Goal: Task Accomplishment & Management: Manage account settings

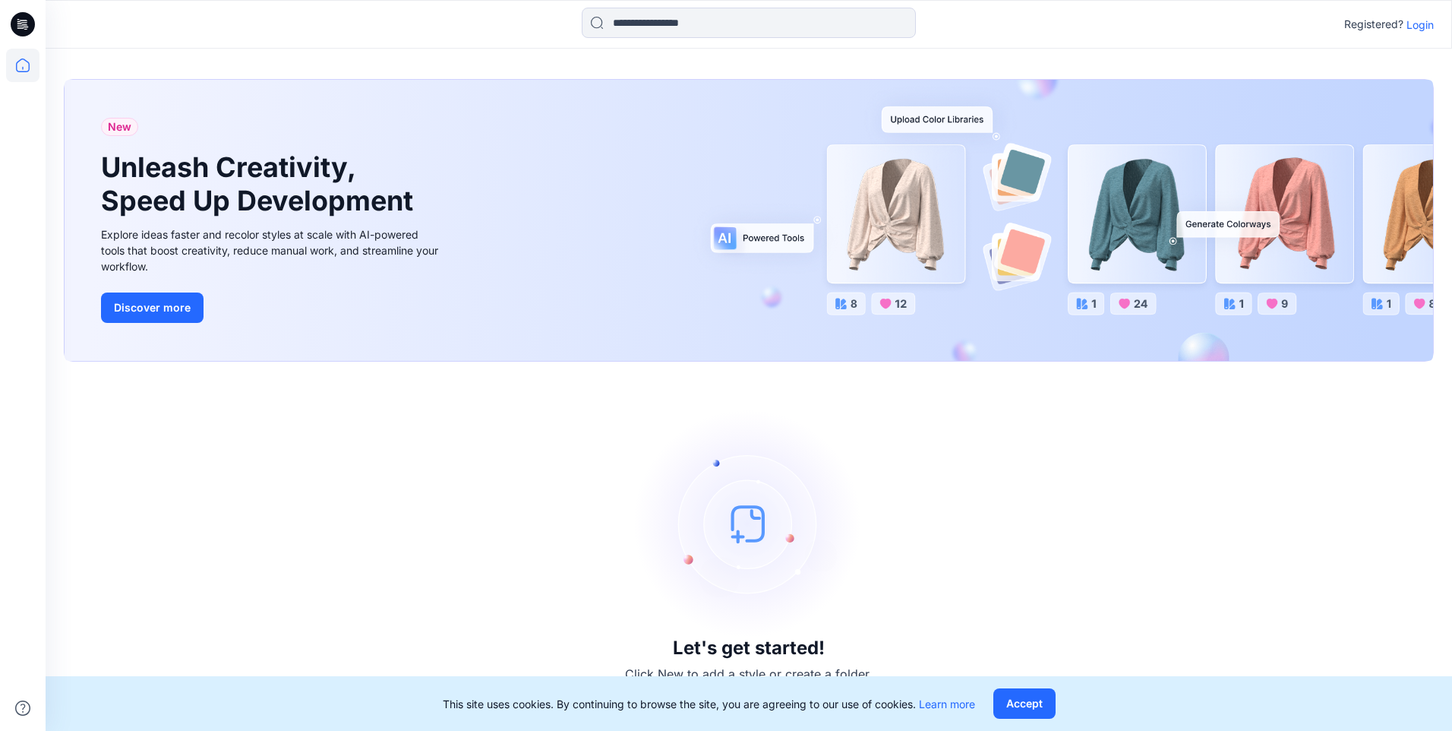
click at [1417, 22] on p "Login" at bounding box center [1420, 25] width 27 height 16
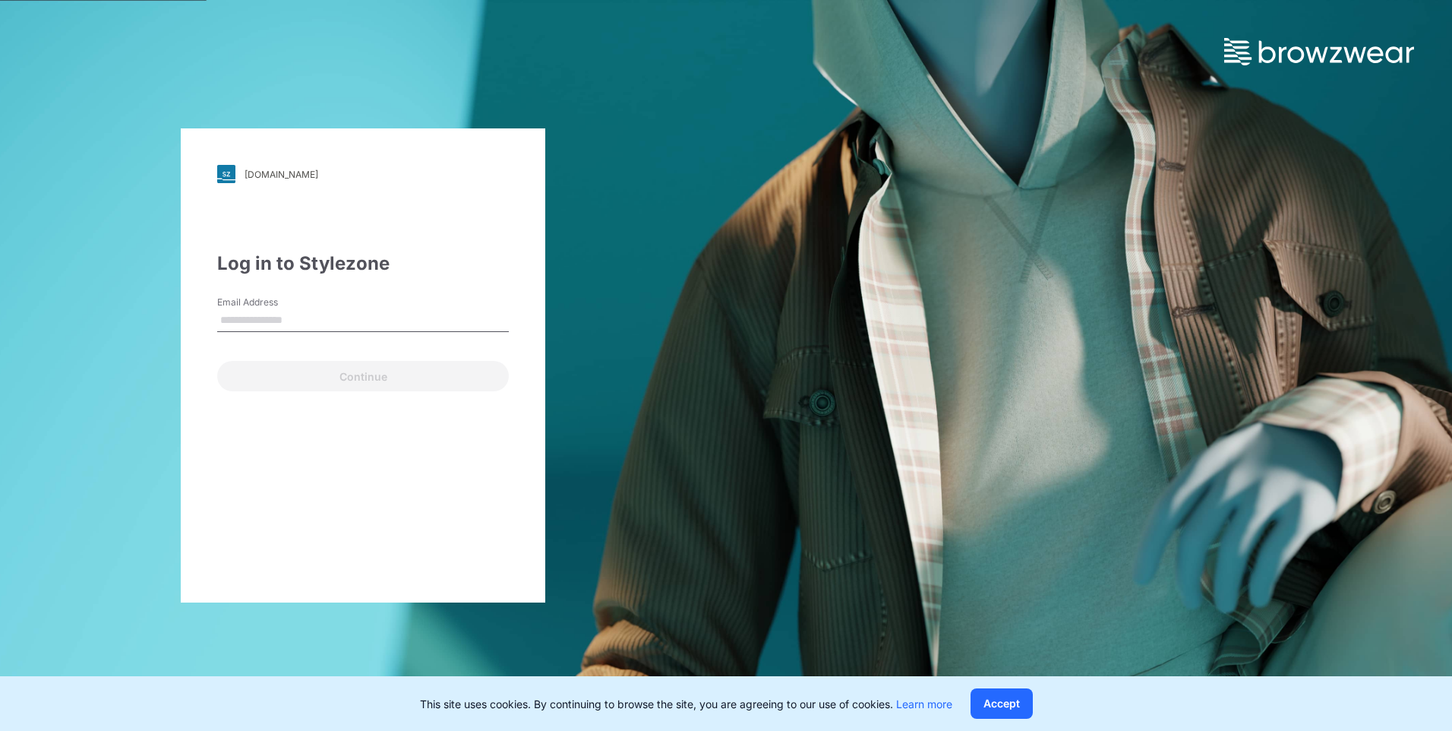
click at [253, 323] on input "Email Address" at bounding box center [363, 320] width 292 height 23
type input "**********"
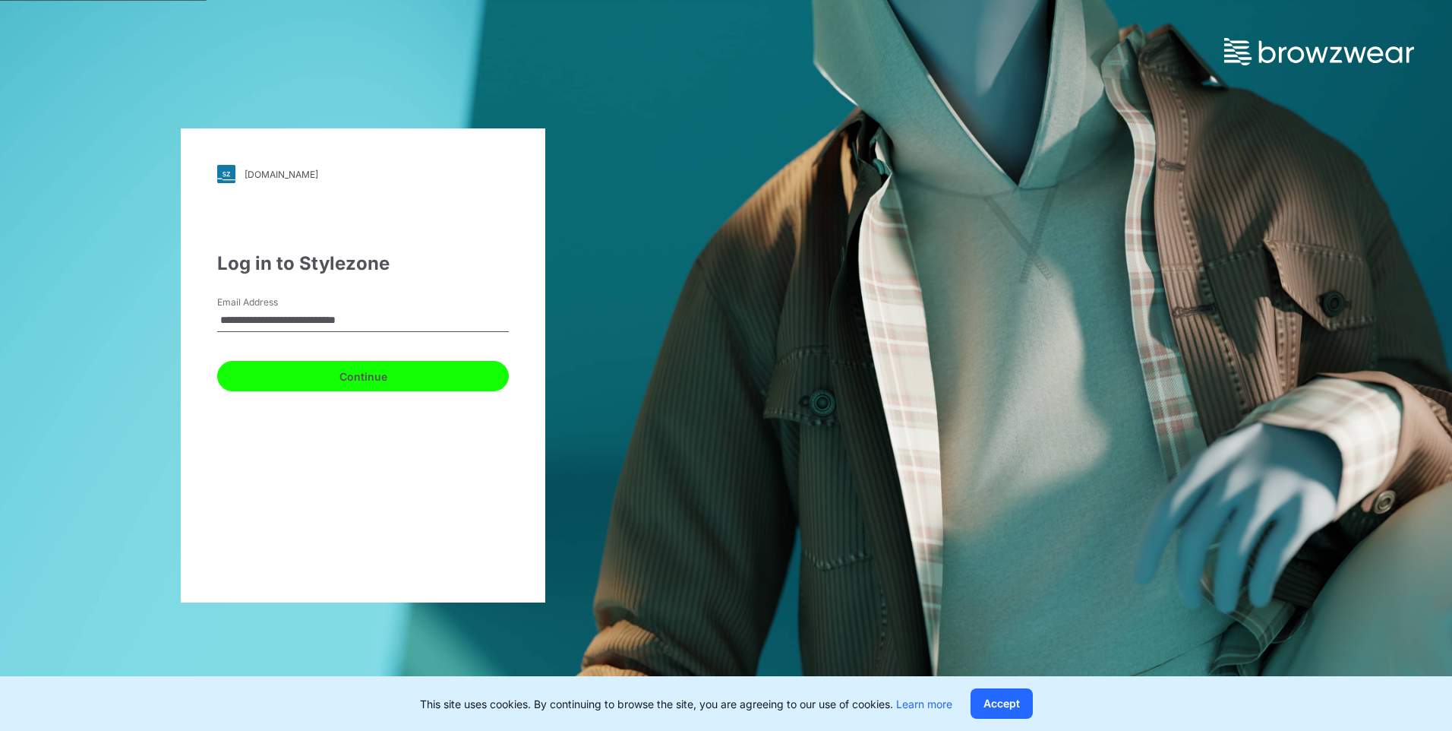
click at [272, 382] on button "Continue" at bounding box center [363, 376] width 292 height 30
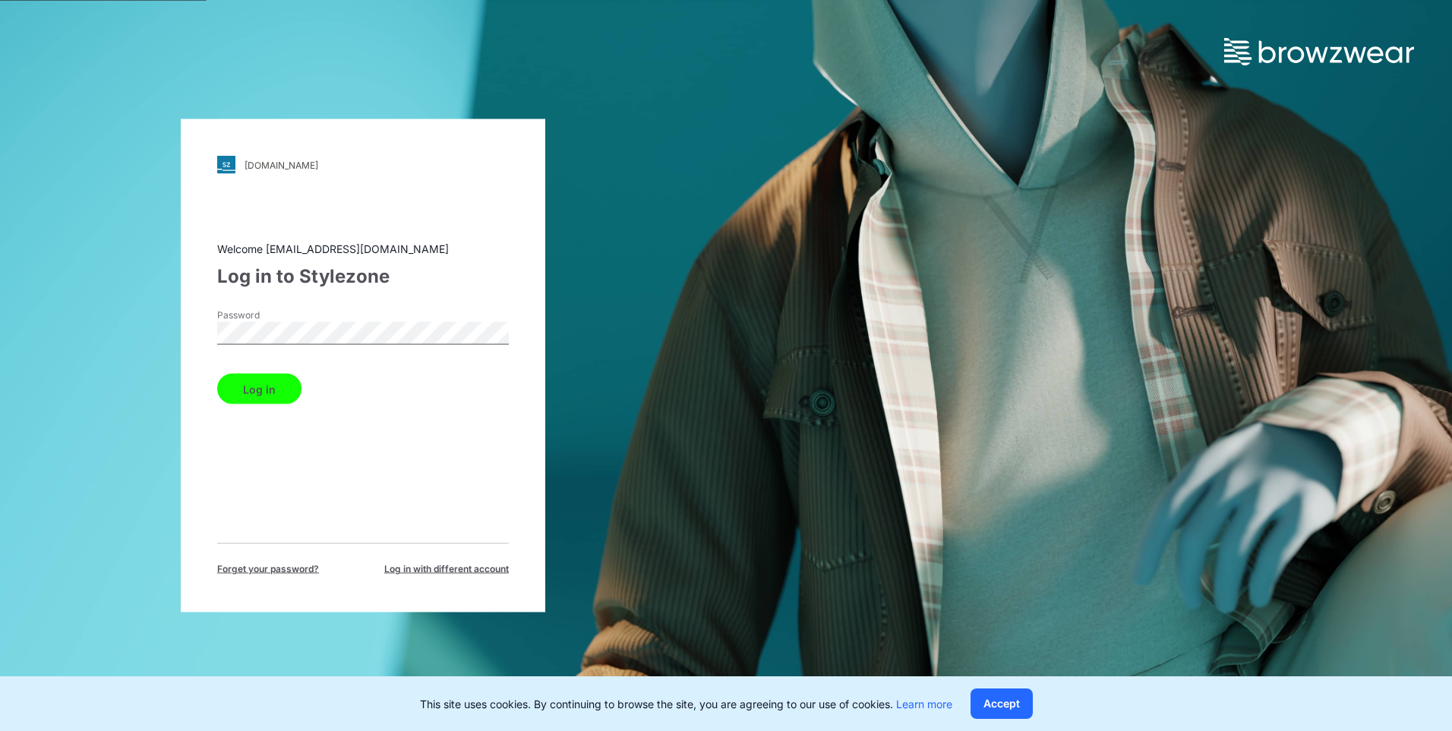
click at [276, 381] on button "Log in" at bounding box center [259, 389] width 84 height 30
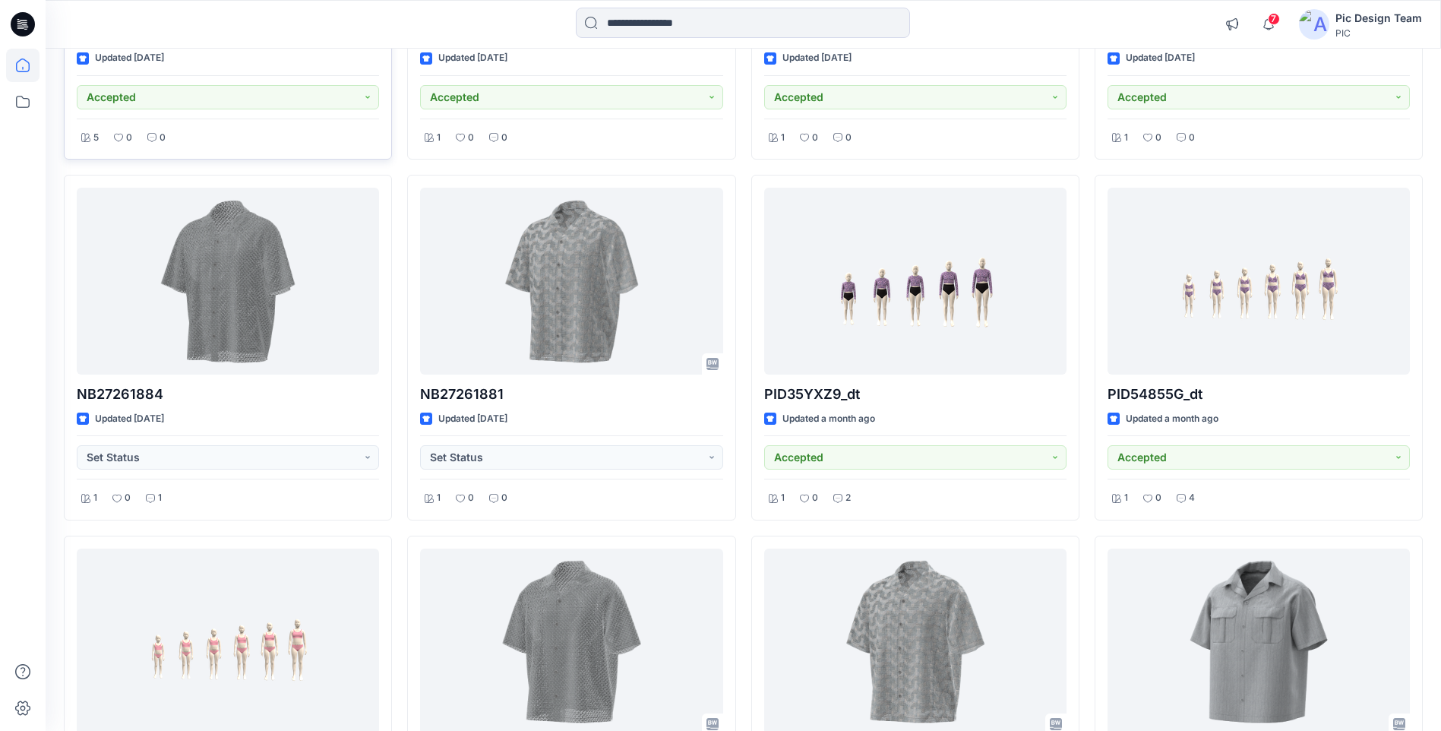
scroll to position [2766, 0]
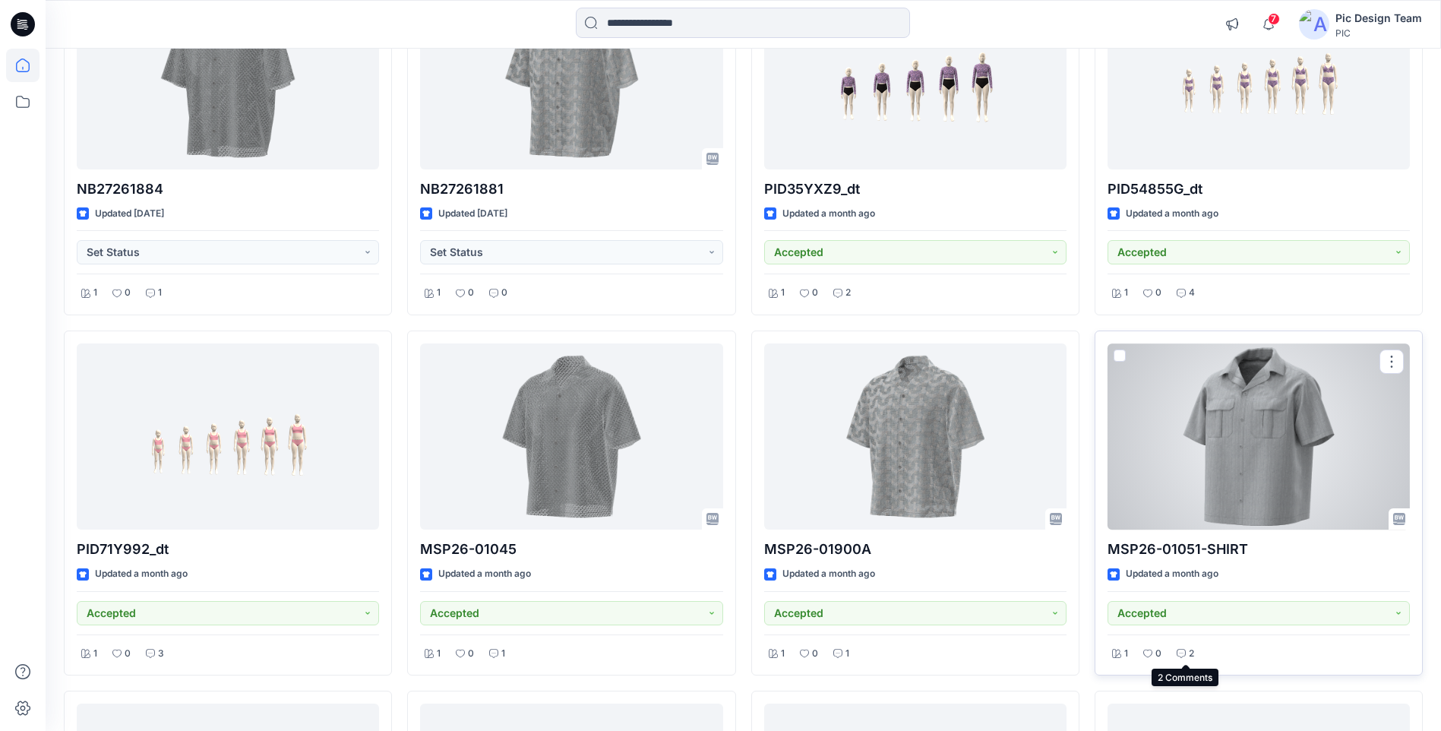
click at [1190, 651] on p "2" at bounding box center [1191, 654] width 5 height 16
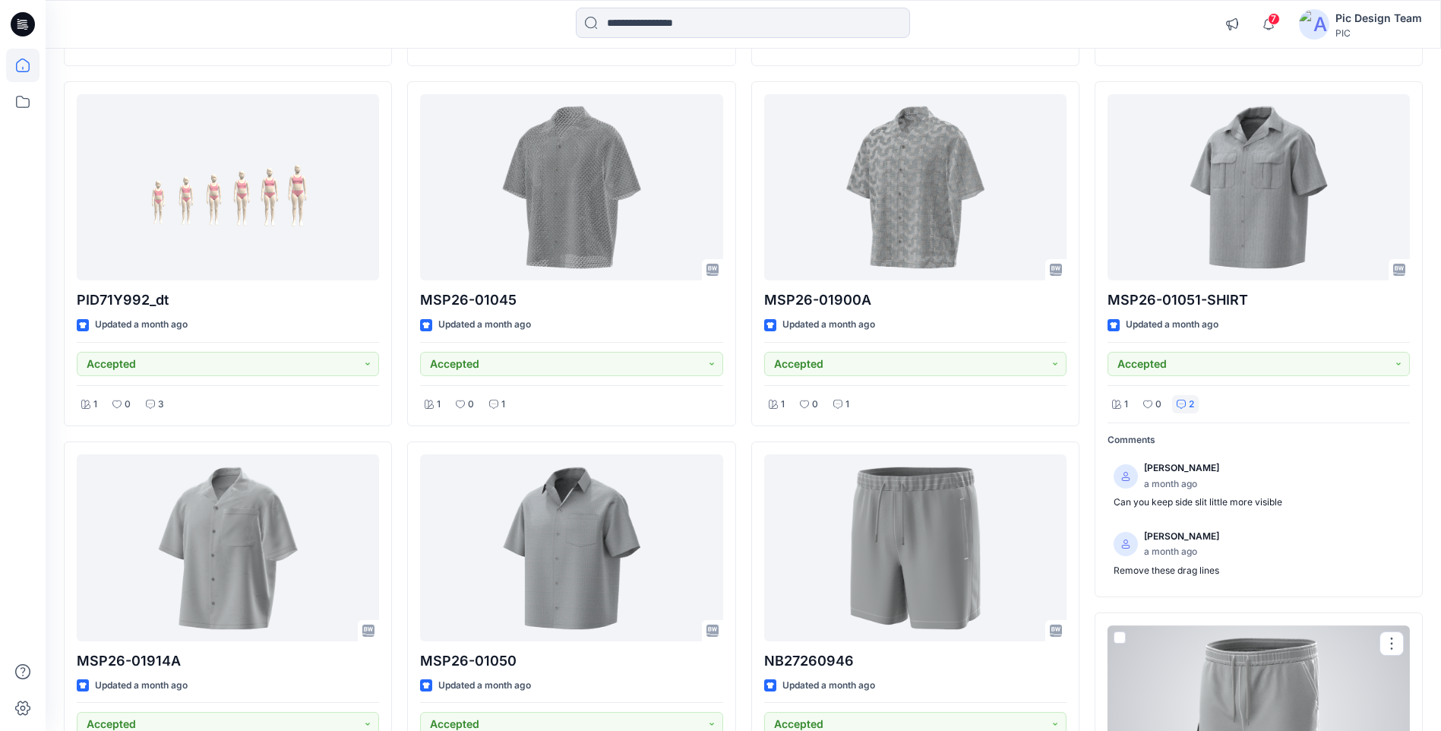
scroll to position [2991, 0]
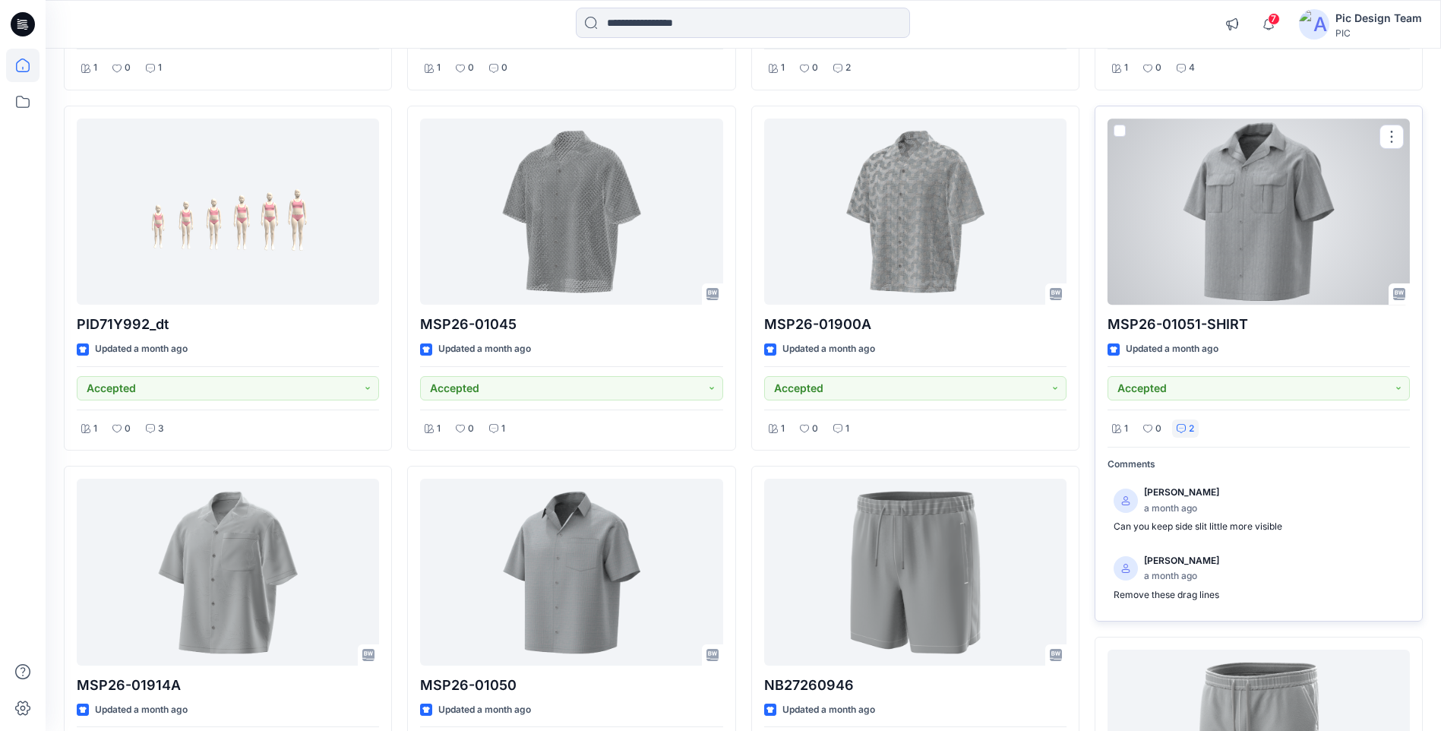
click at [1268, 286] on div at bounding box center [1258, 211] width 302 height 186
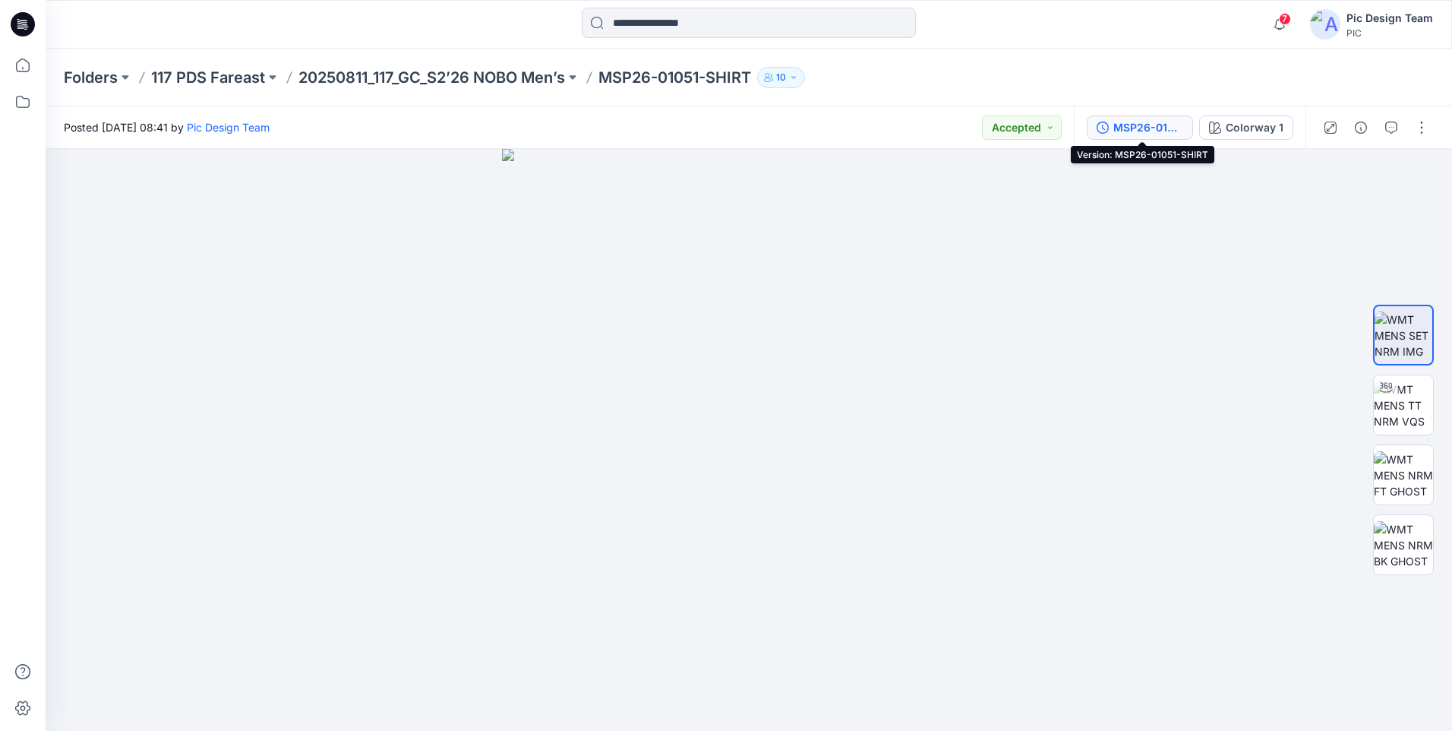
click at [1164, 128] on div "MSP26-01051-SHIRT" at bounding box center [1148, 127] width 70 height 17
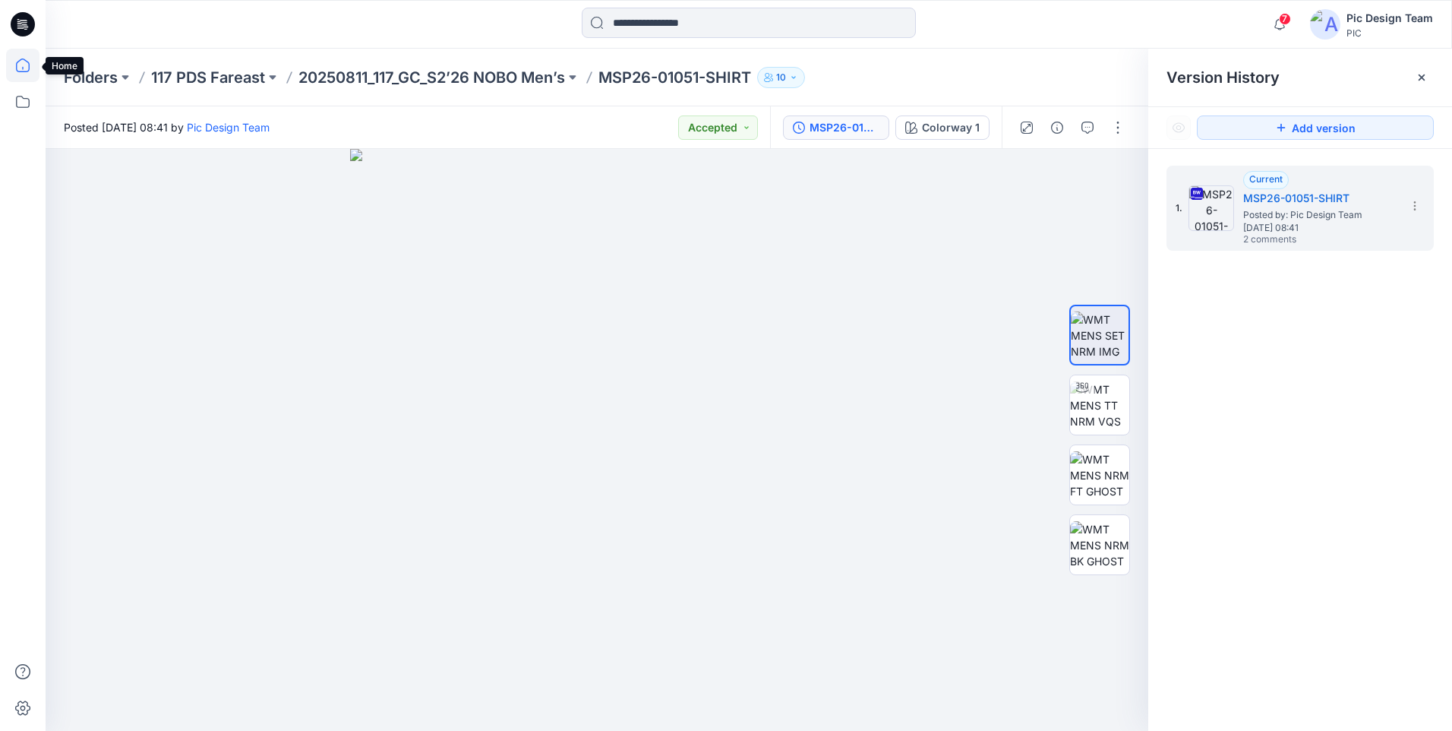
click at [22, 74] on icon at bounding box center [22, 65] width 33 height 33
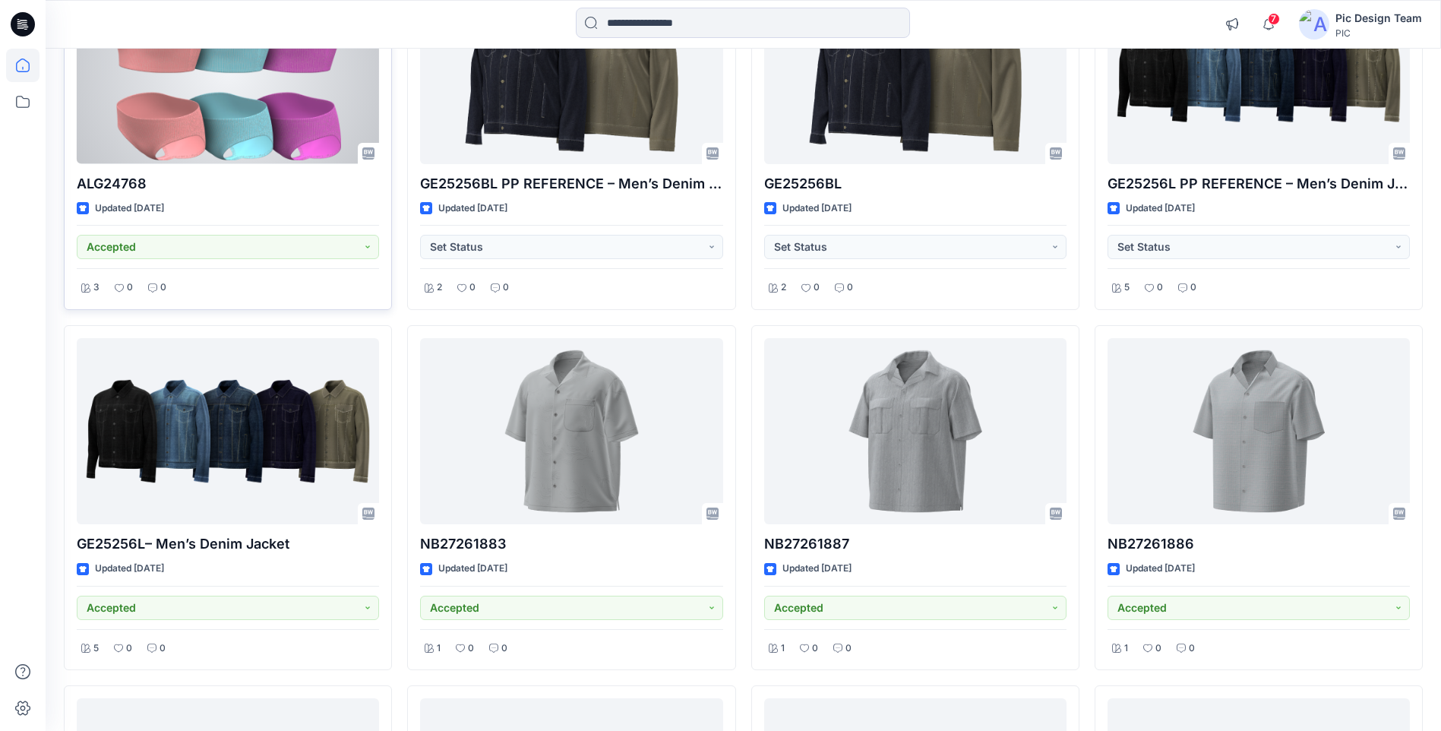
scroll to position [1671, 0]
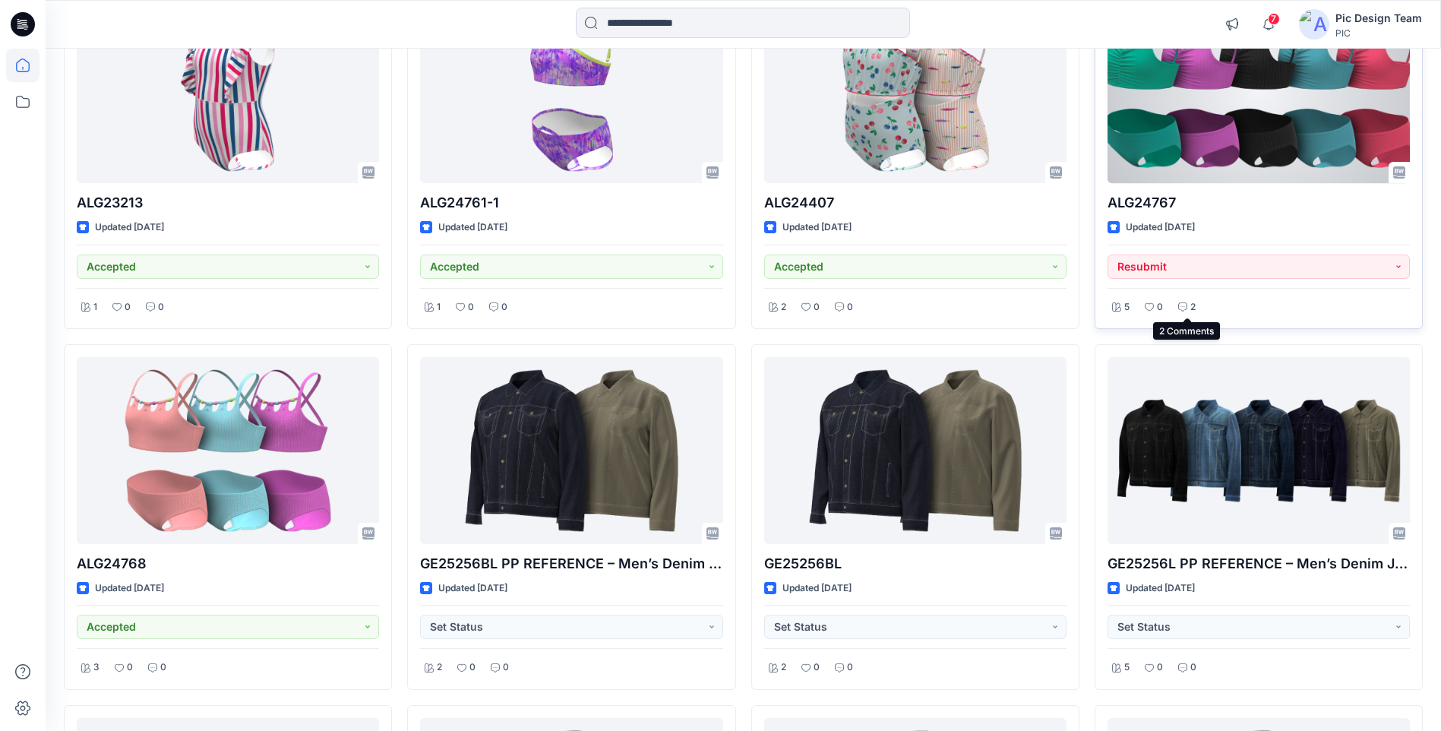
click at [1190, 305] on p "2" at bounding box center [1192, 307] width 5 height 16
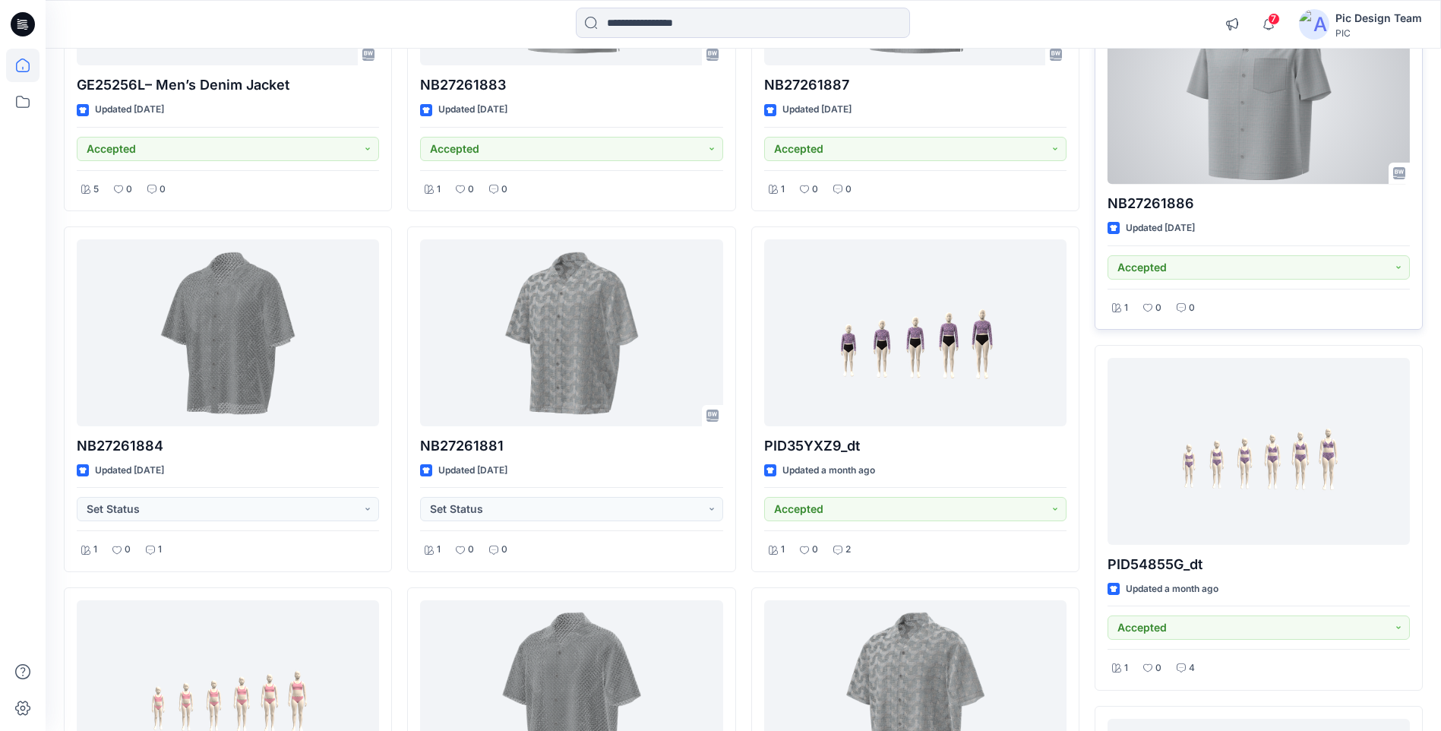
scroll to position [2658, 0]
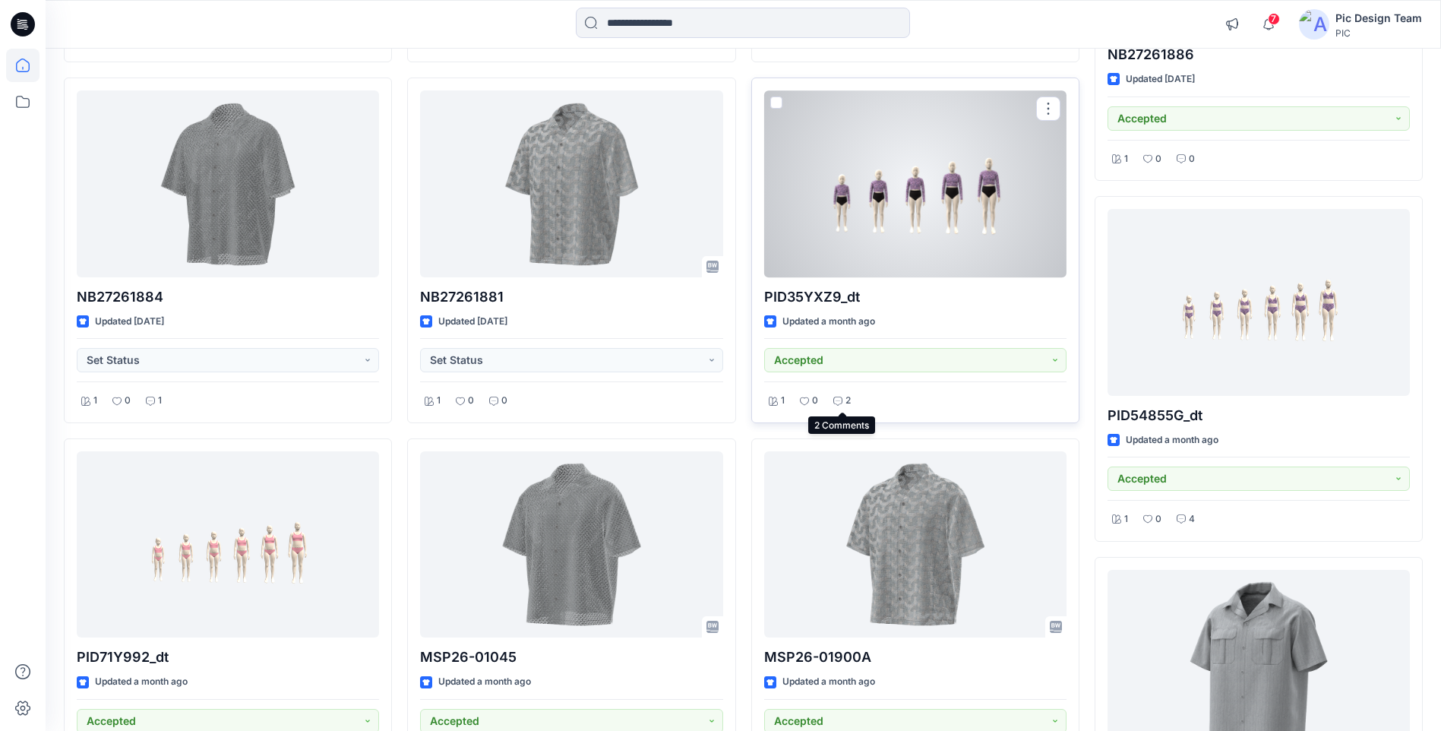
click at [845, 399] on p "2" at bounding box center [847, 401] width 5 height 16
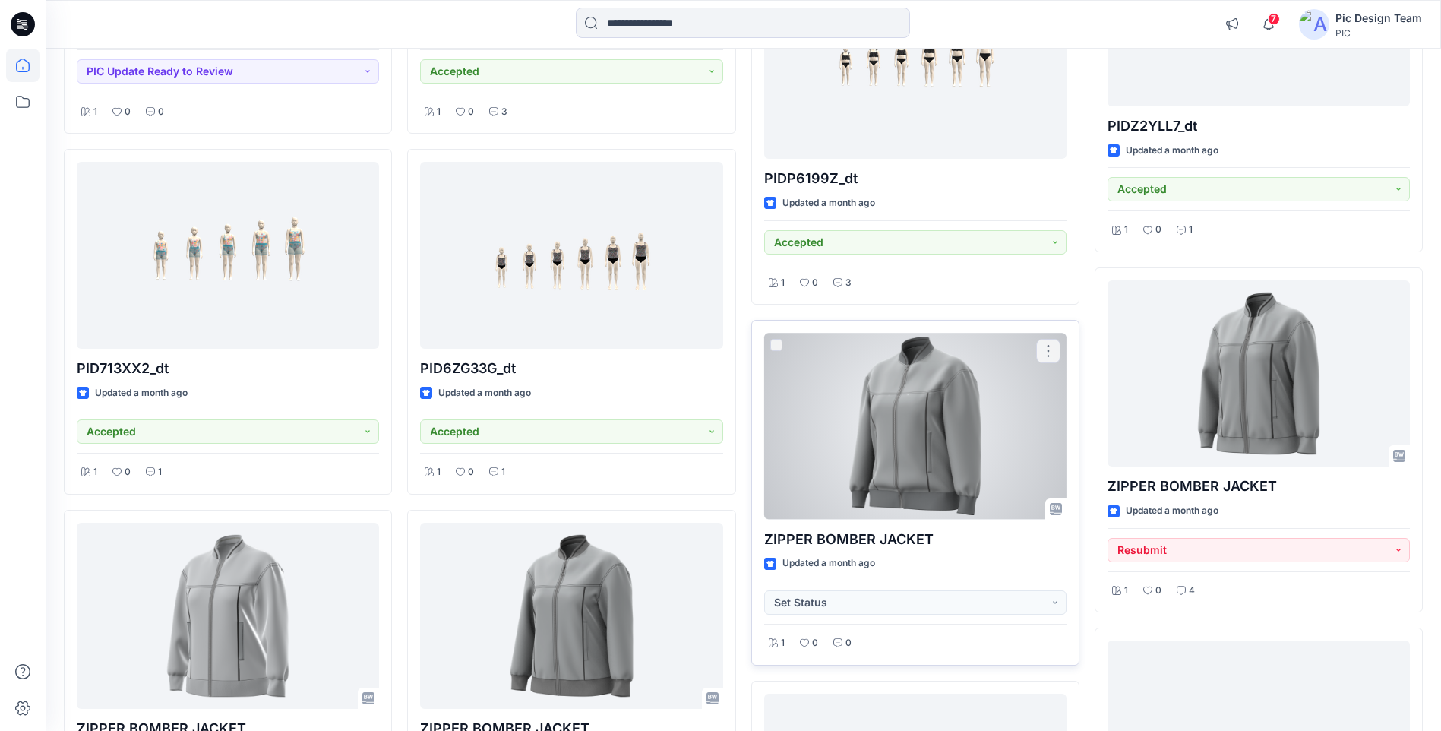
scroll to position [4405, 0]
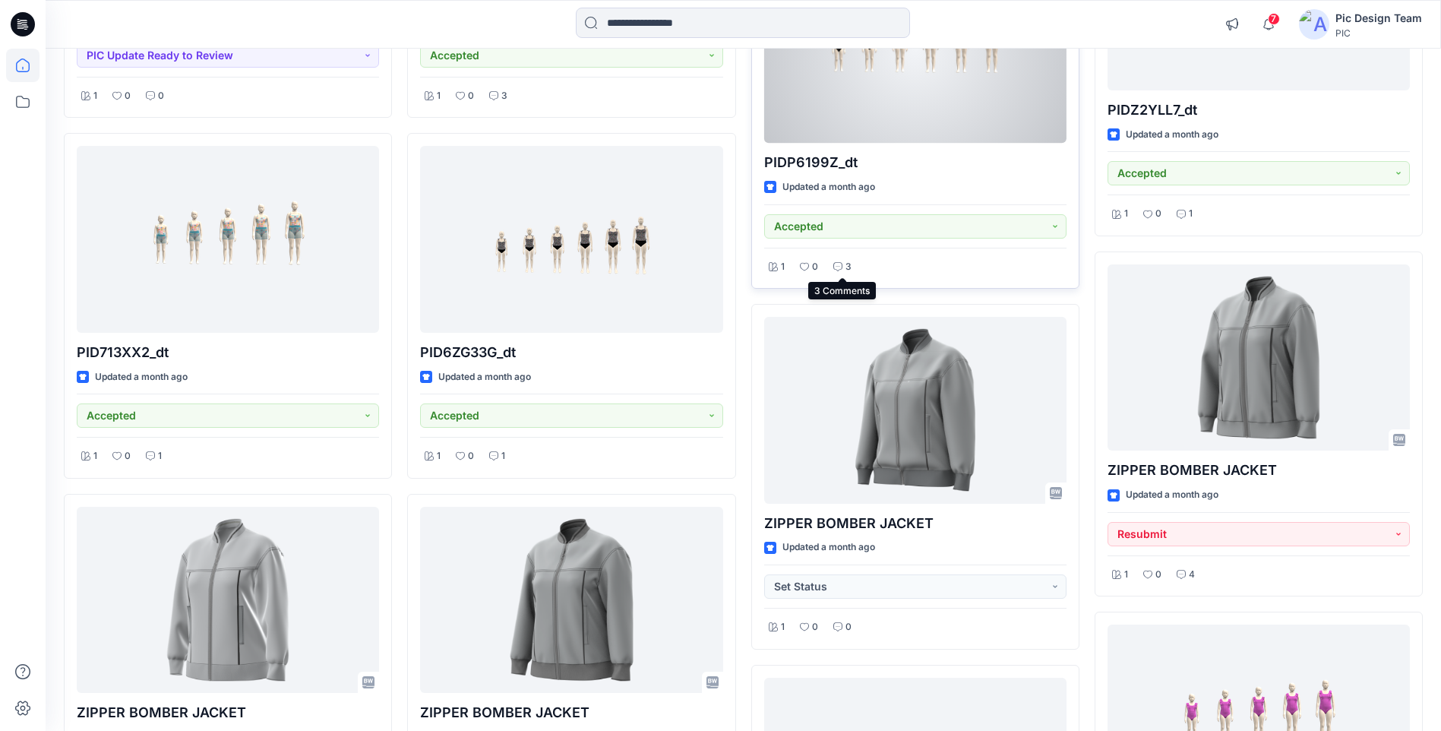
click at [838, 267] on icon at bounding box center [837, 266] width 9 height 9
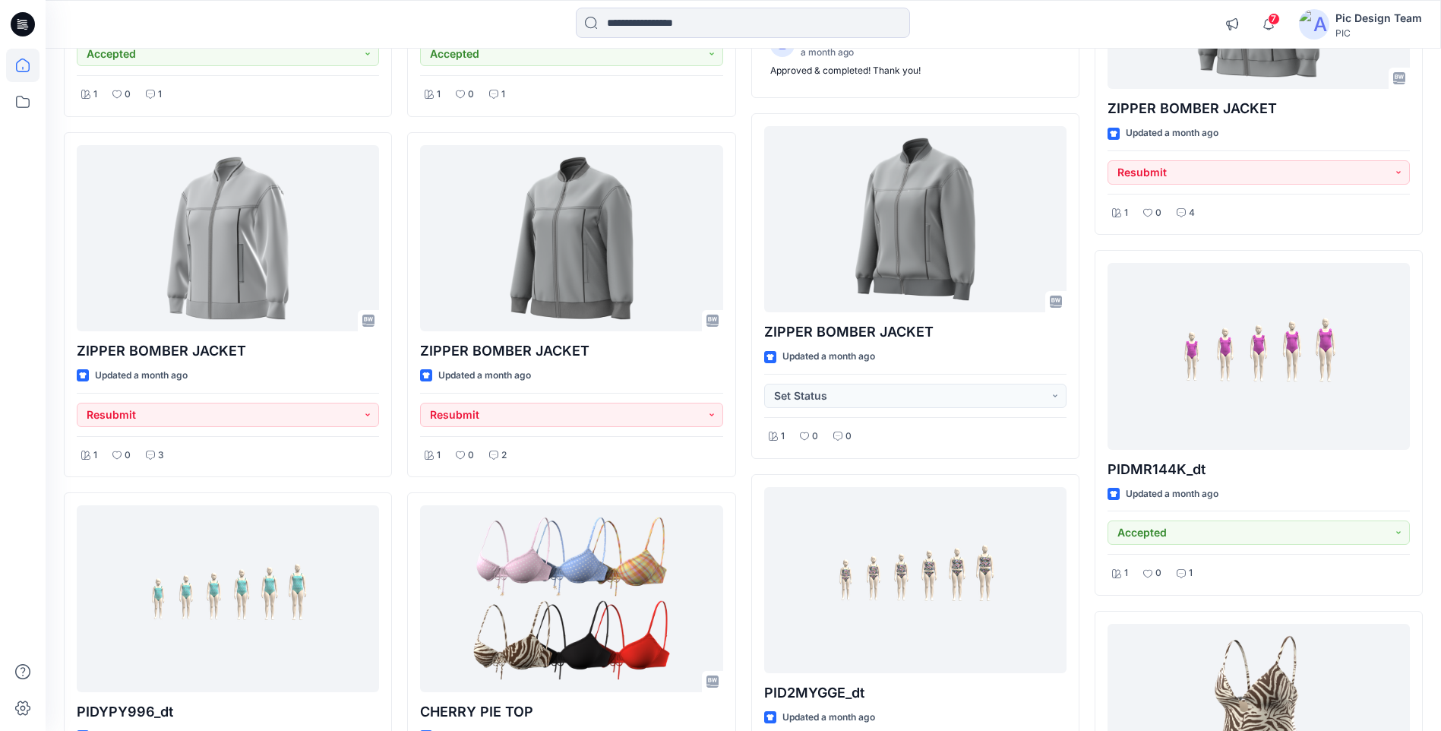
scroll to position [4937, 0]
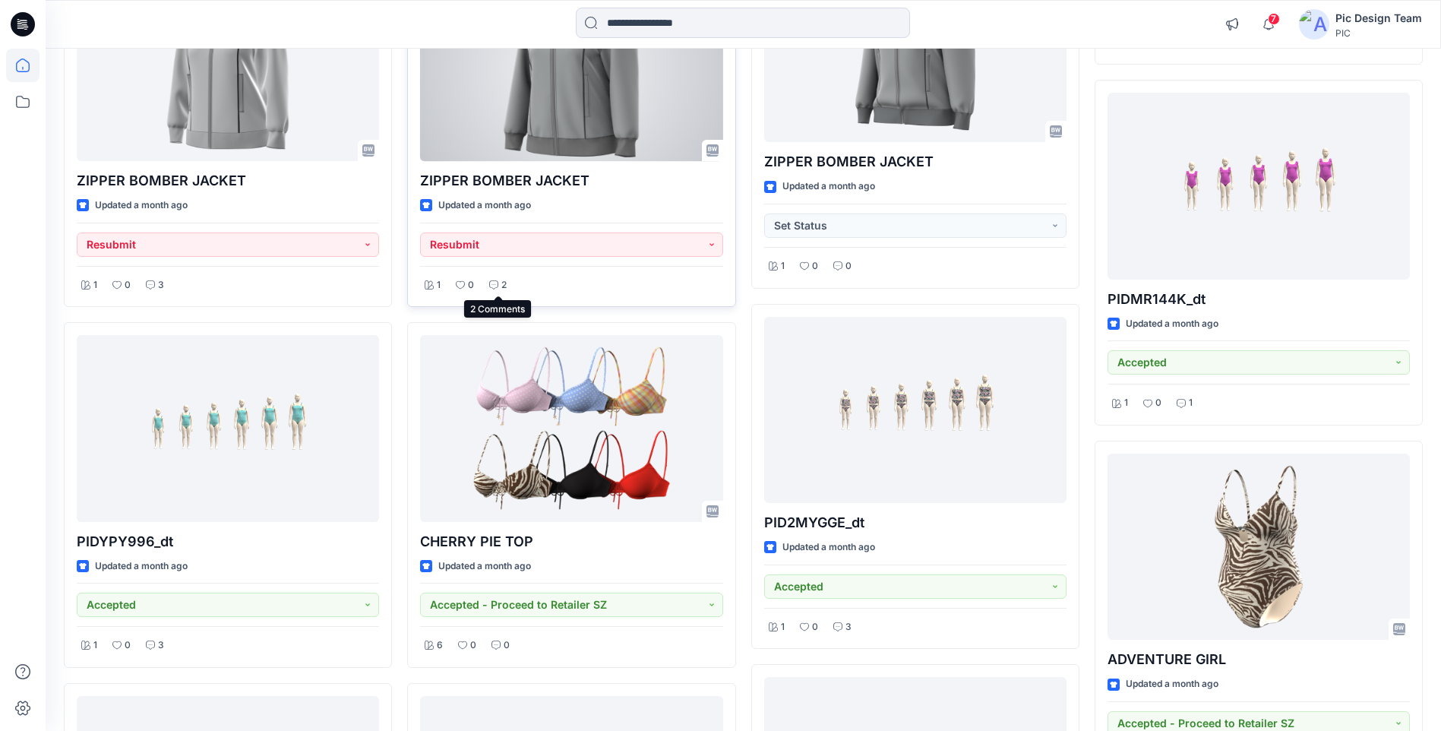
click at [501, 286] on p "2" at bounding box center [503, 285] width 5 height 16
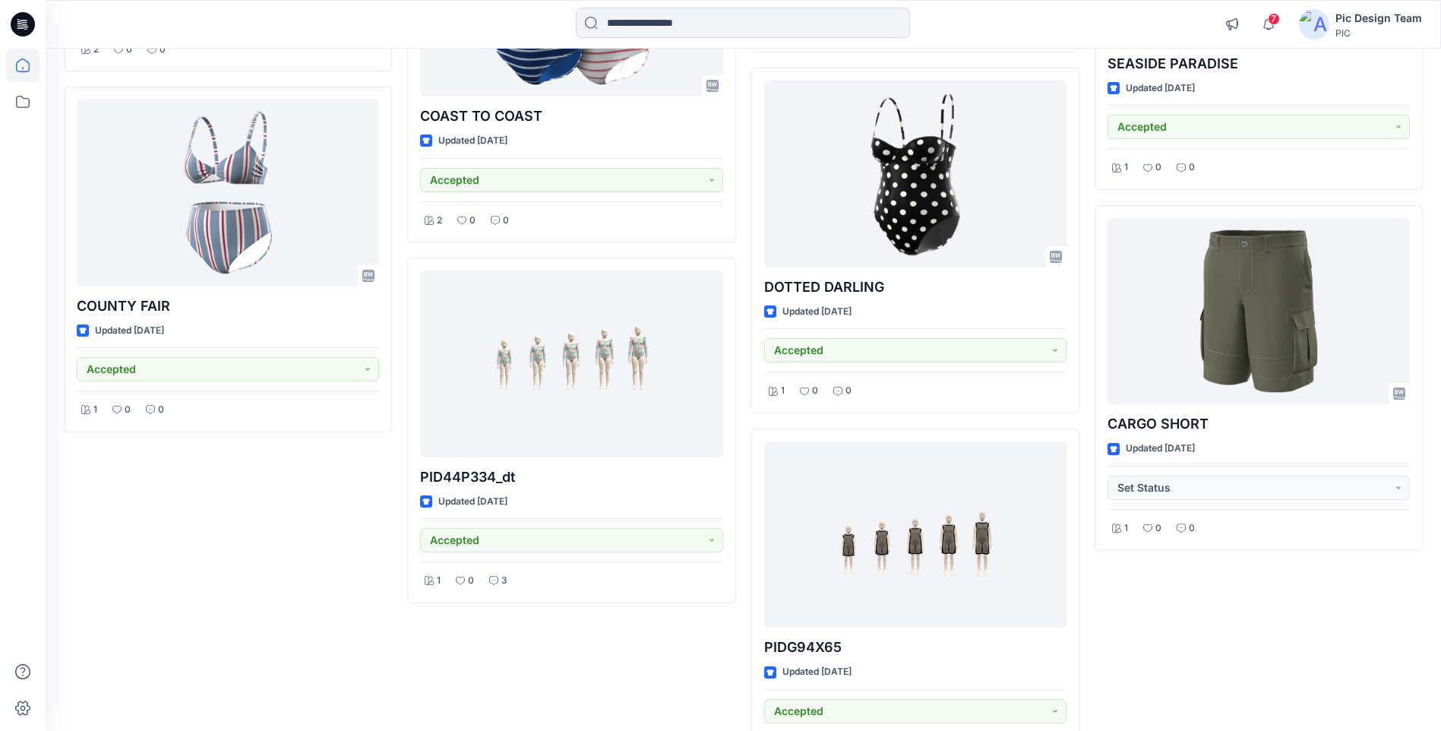
scroll to position [8533, 0]
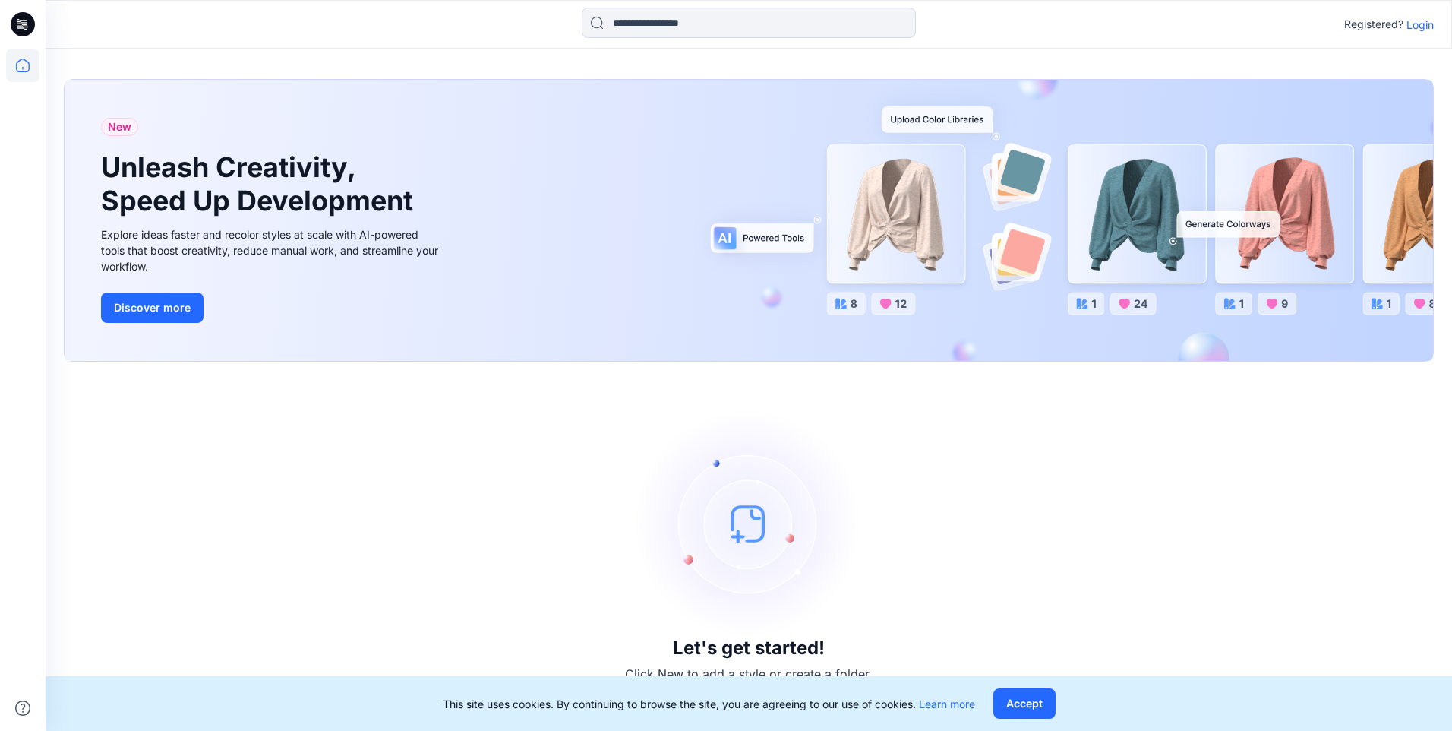
click at [1427, 27] on p "Login" at bounding box center [1420, 25] width 27 height 16
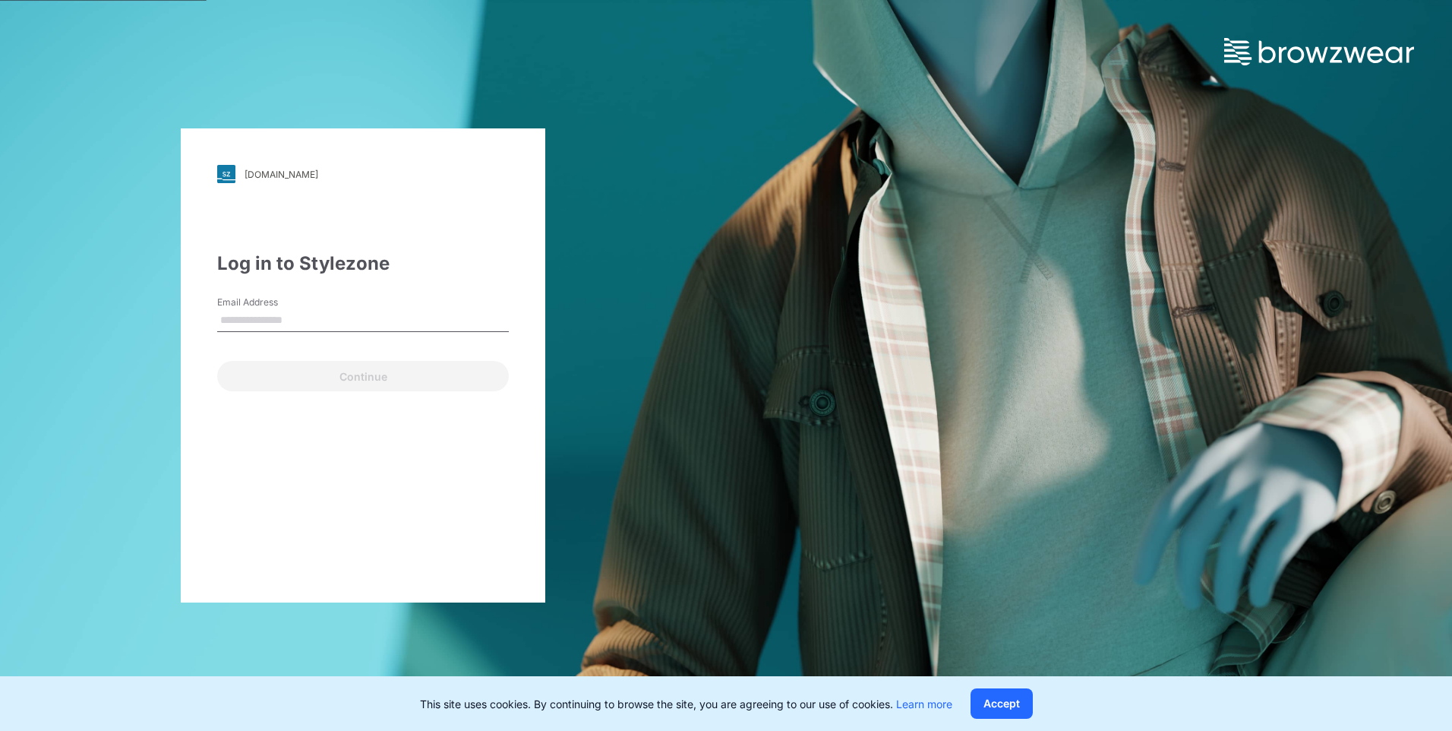
click at [417, 319] on input "Email Address" at bounding box center [363, 320] width 292 height 23
type input "**********"
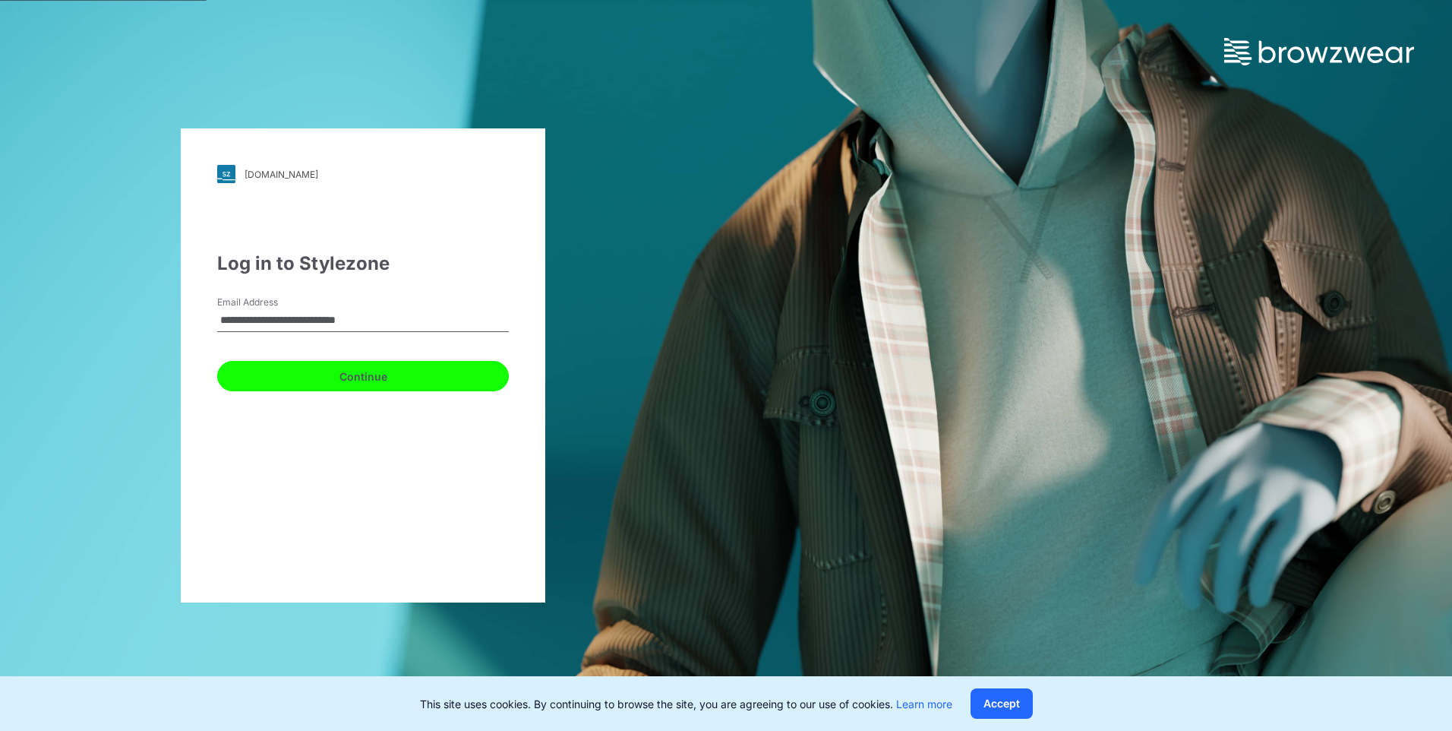
click at [429, 384] on button "Continue" at bounding box center [363, 376] width 292 height 30
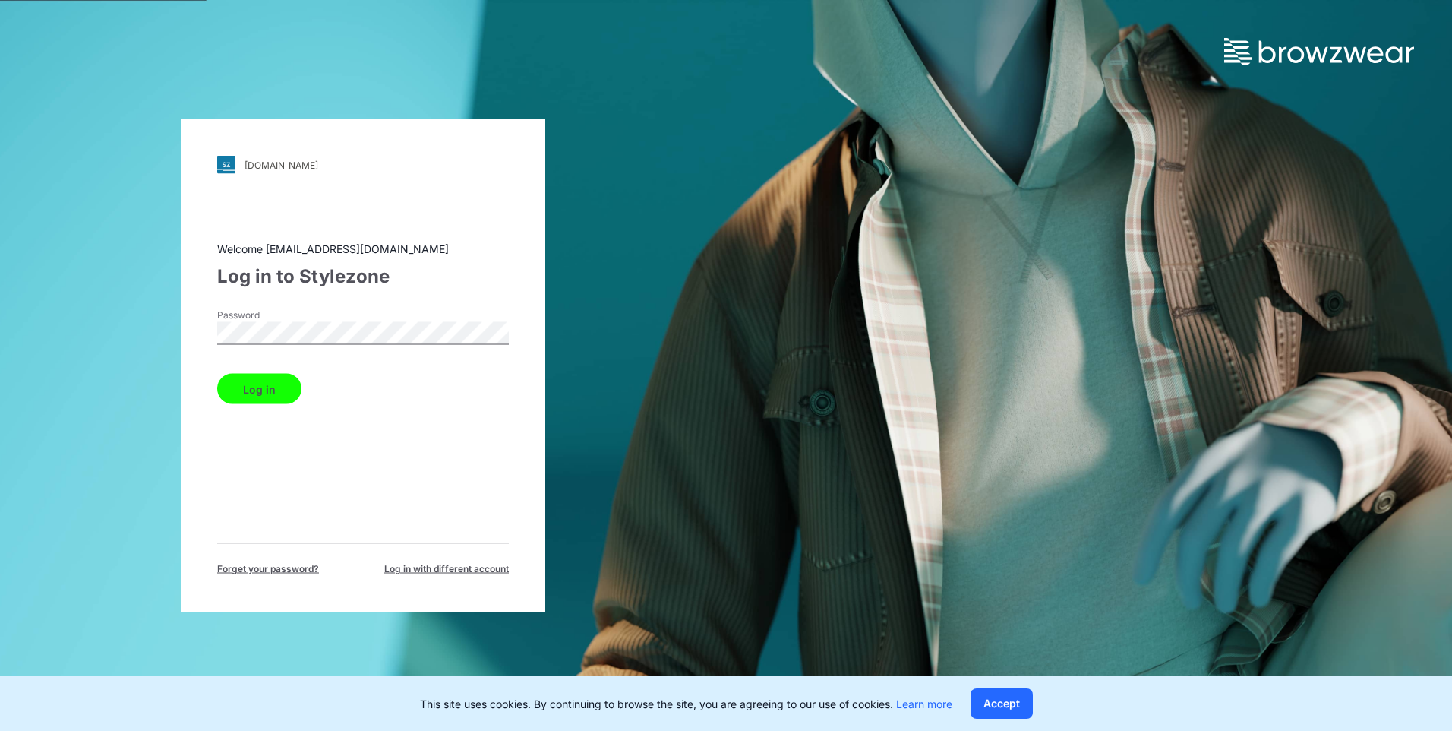
click at [264, 379] on button "Log in" at bounding box center [259, 389] width 84 height 30
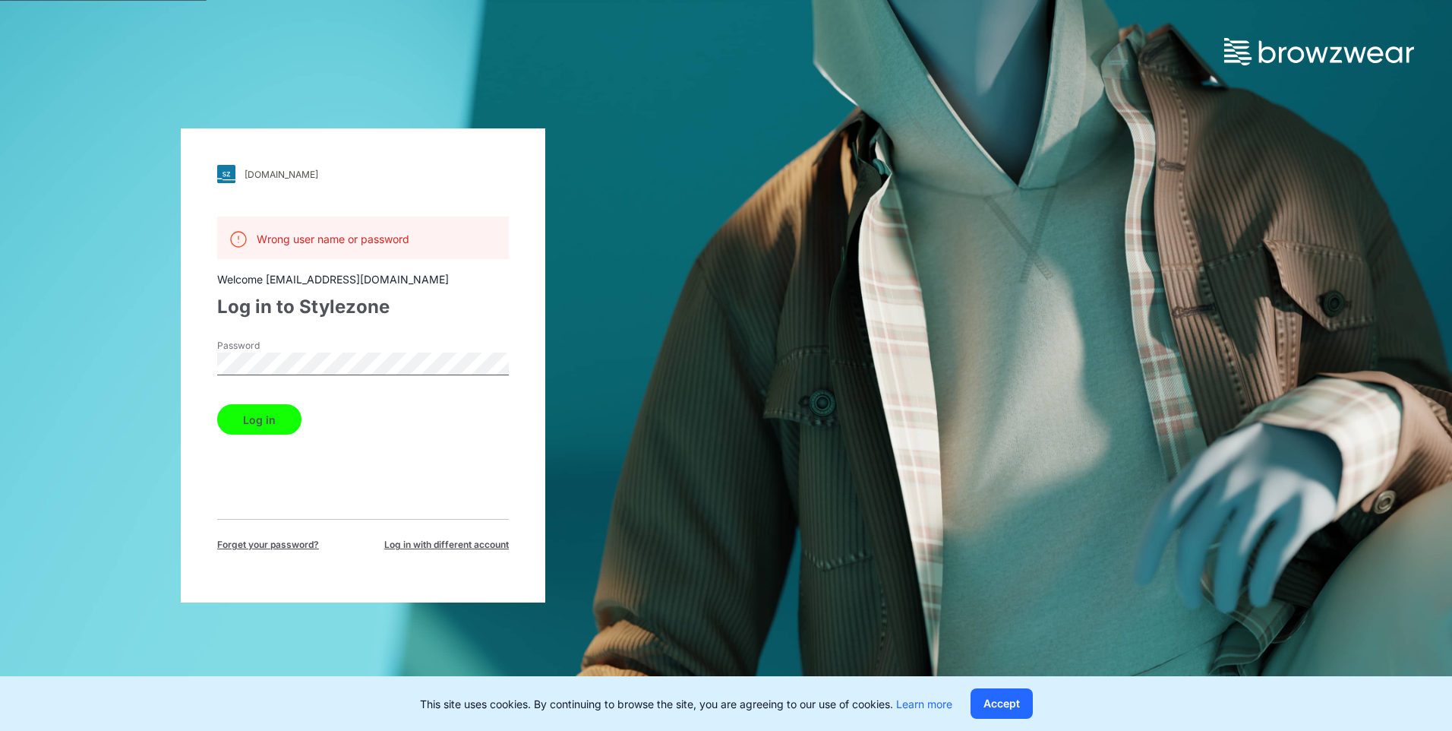
click at [270, 422] on button "Log in" at bounding box center [259, 419] width 84 height 30
click at [517, 499] on div "walmart.stylezone.com Loading... Wrong user name or password Welcome design@par…" at bounding box center [363, 365] width 365 height 474
click at [500, 542] on span "Log in with different account" at bounding box center [446, 545] width 125 height 14
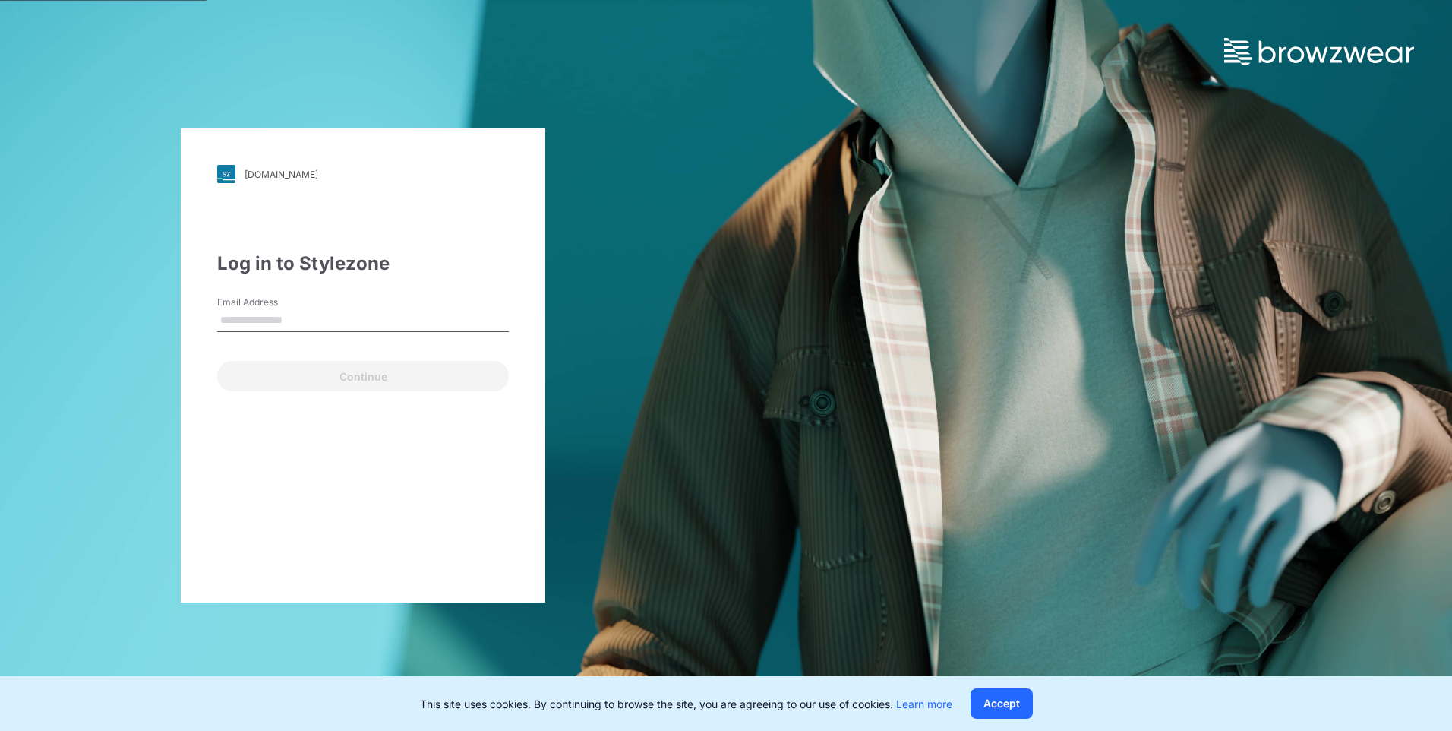
click at [314, 319] on input "Email Address" at bounding box center [363, 320] width 292 height 23
type input "**********"
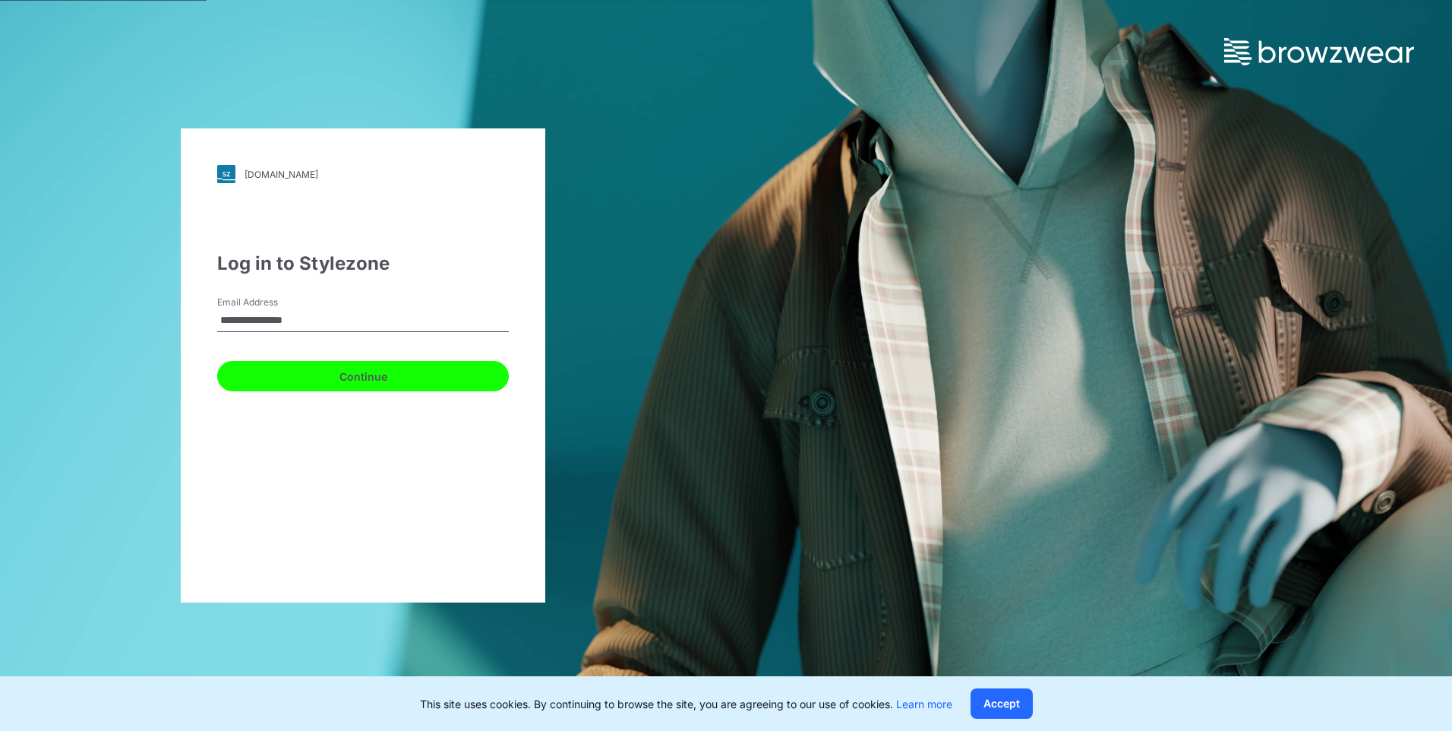
click at [295, 381] on button "Continue" at bounding box center [363, 376] width 292 height 30
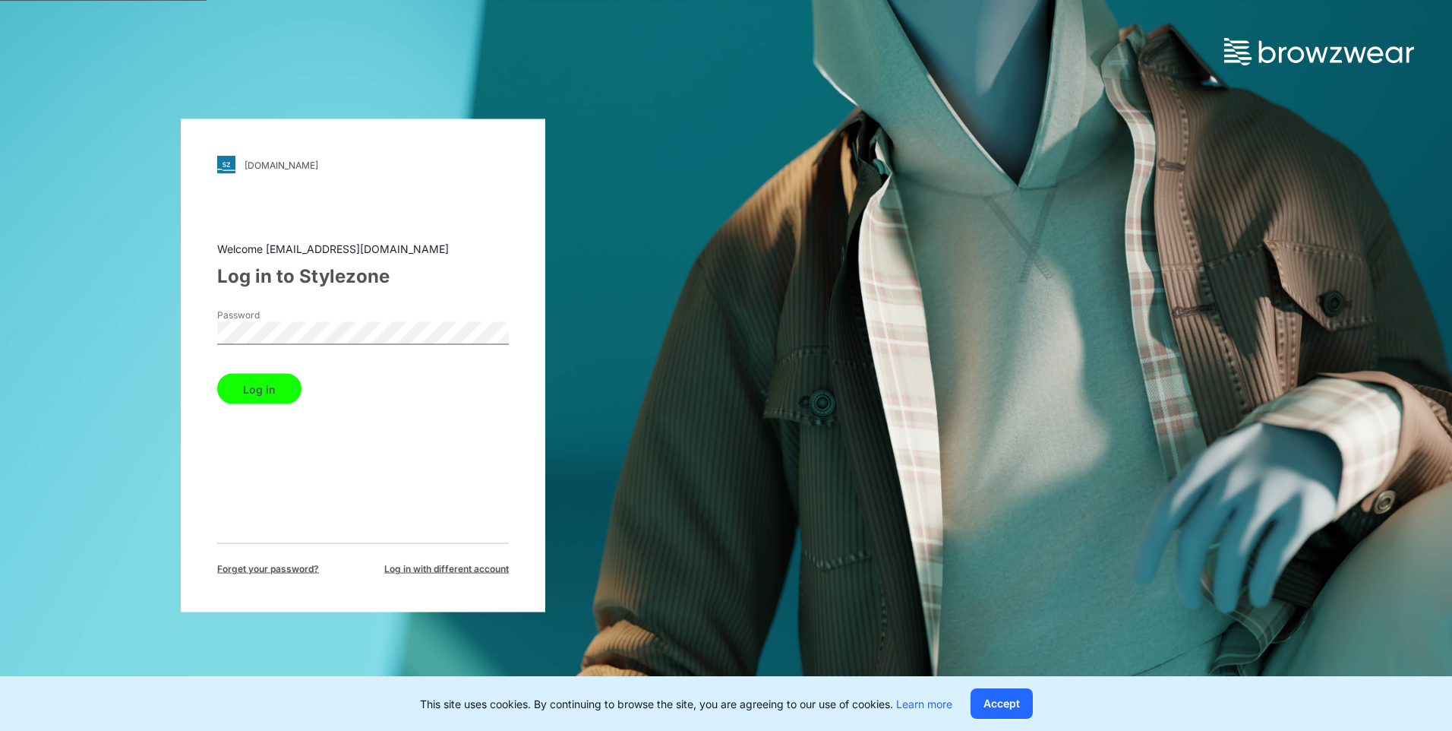
click at [261, 390] on button "Log in" at bounding box center [259, 389] width 84 height 30
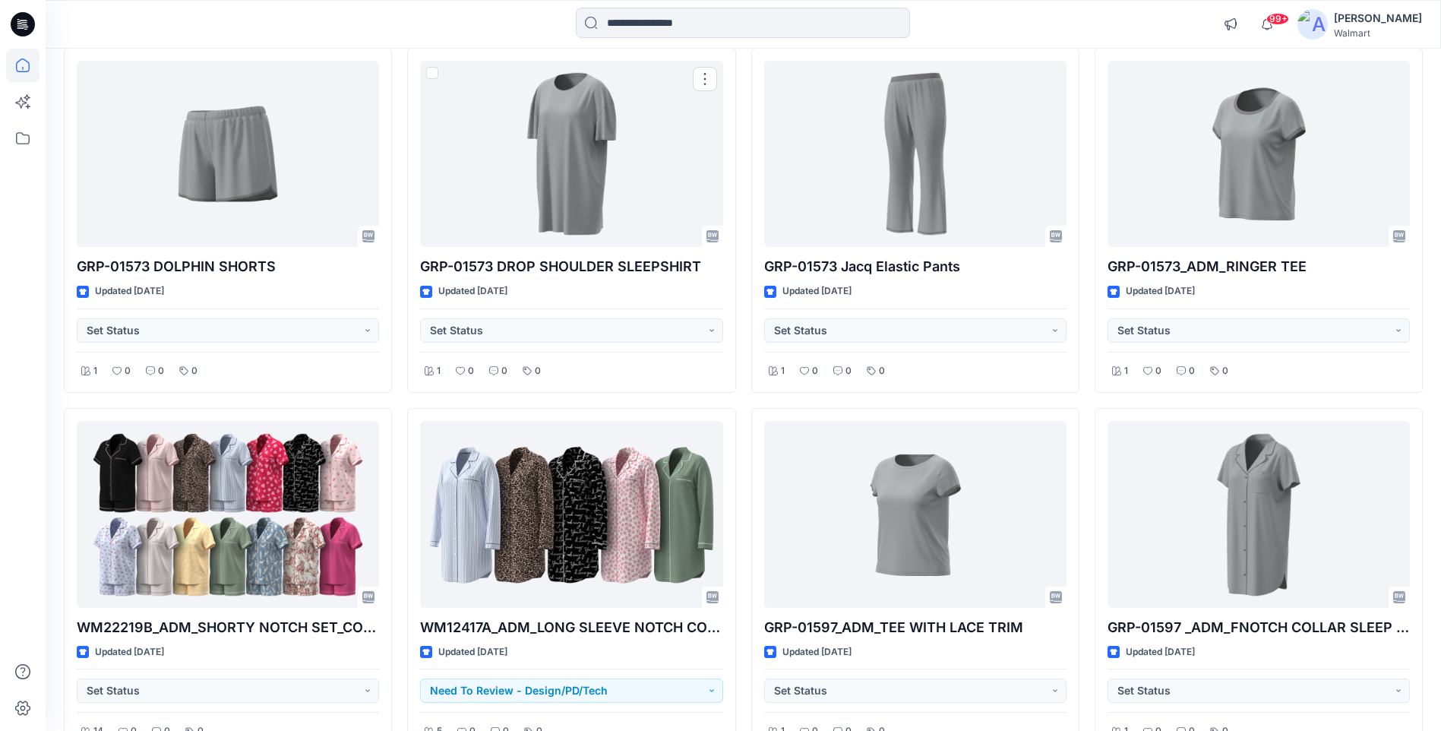
scroll to position [10183, 0]
